Goal: Information Seeking & Learning: Learn about a topic

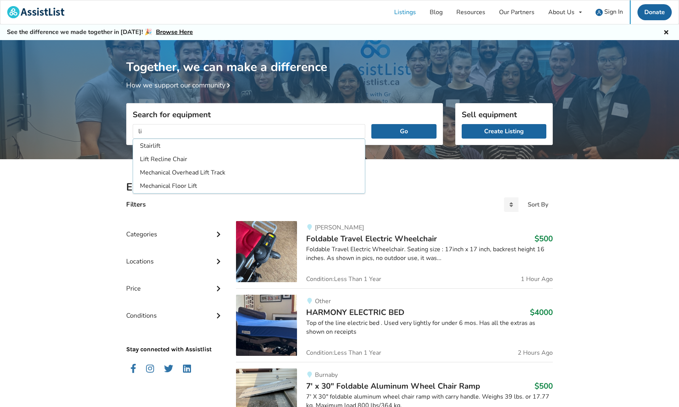
type input "l"
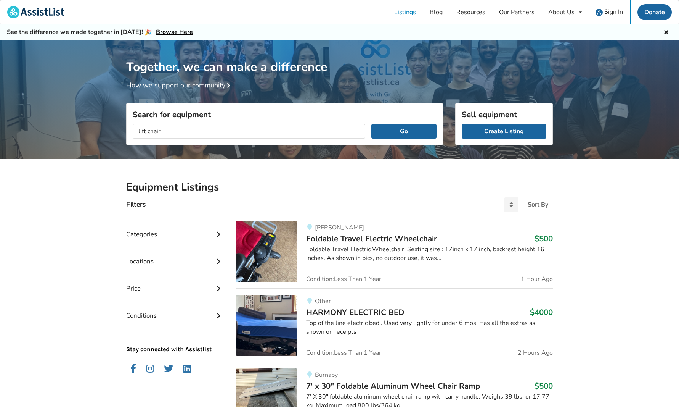
type input "lift chair"
click at [371, 124] on button "Go" at bounding box center [403, 131] width 65 height 14
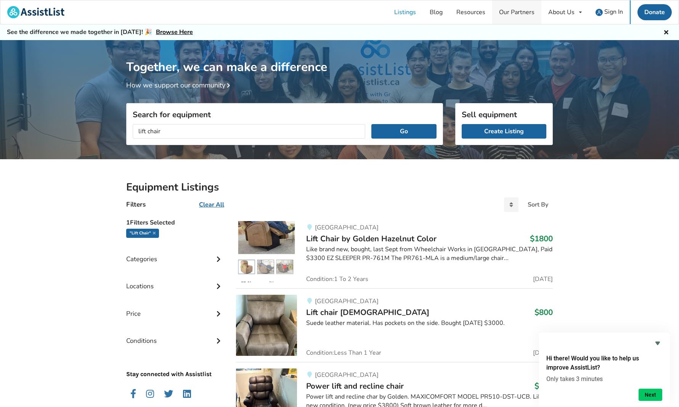
click at [516, 9] on link "Our Partners" at bounding box center [516, 12] width 49 height 24
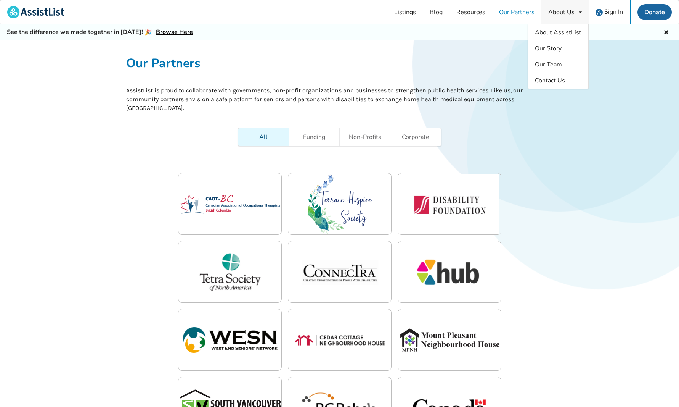
click at [574, 14] on div "About Us" at bounding box center [561, 12] width 26 height 6
click at [559, 27] on link "About AssistList" at bounding box center [558, 32] width 60 height 16
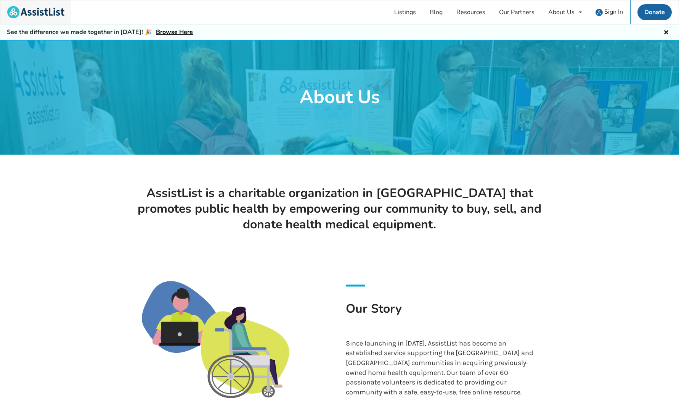
click at [53, 11] on img at bounding box center [35, 12] width 57 height 12
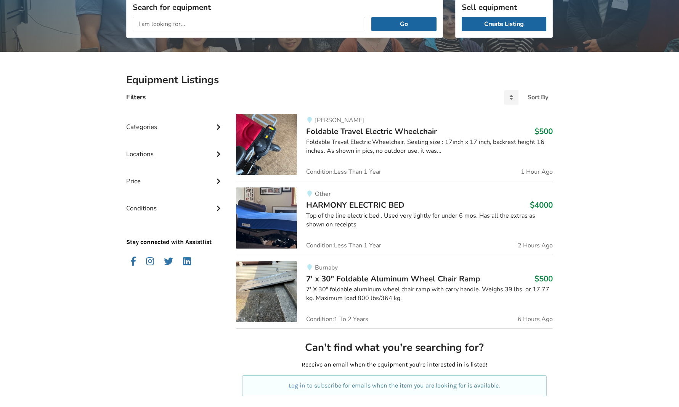
scroll to position [76, 0]
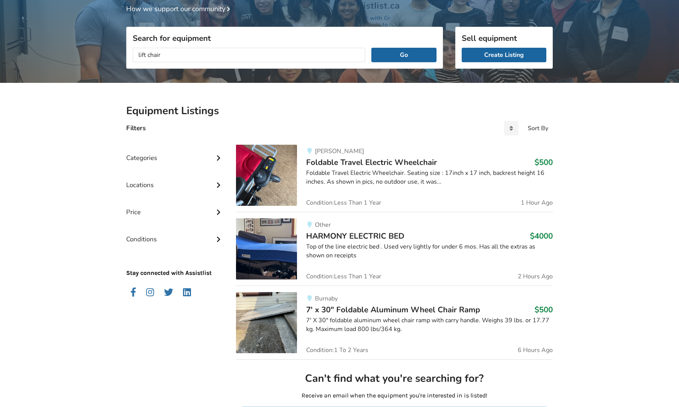
type input "lift chair"
click at [371, 48] on button "Go" at bounding box center [403, 55] width 65 height 14
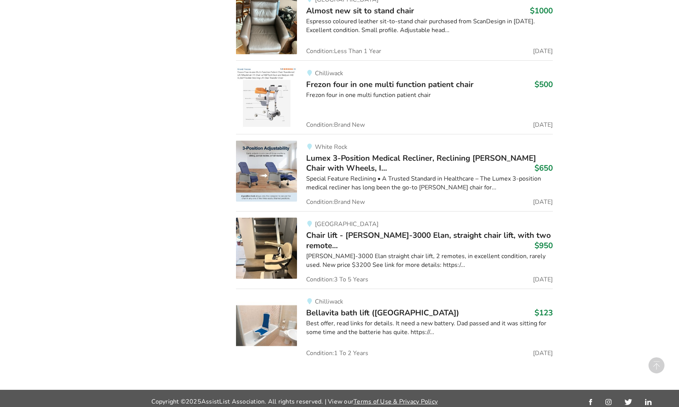
scroll to position [755, 0]
